Goal: Transaction & Acquisition: Purchase product/service

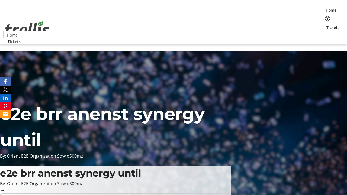
click at [326, 25] on span "Tickets" at bounding box center [332, 28] width 13 height 6
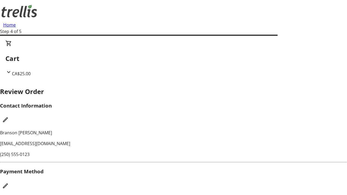
click at [9, 183] on mat-icon "Edit Payment Method" at bounding box center [5, 186] width 7 height 7
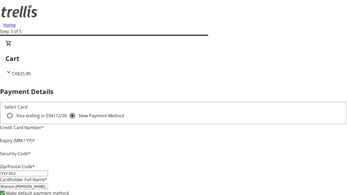
type input "V1Y 0C2"
